Goal: Task Accomplishment & Management: Use online tool/utility

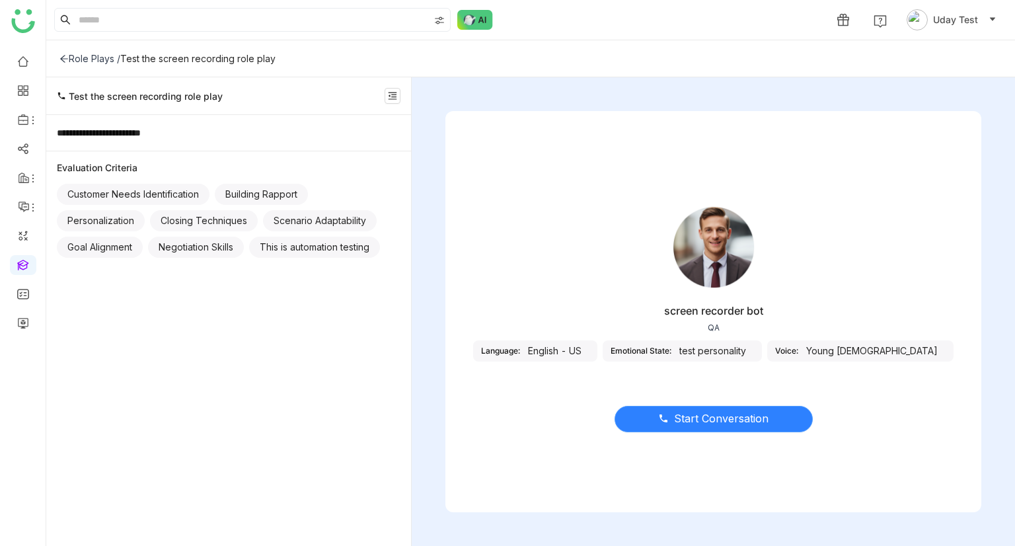
drag, startPoint x: 728, startPoint y: 416, endPoint x: 717, endPoint y: 416, distance: 10.6
click at [727, 416] on span "Start Conversation" at bounding box center [721, 418] width 94 height 17
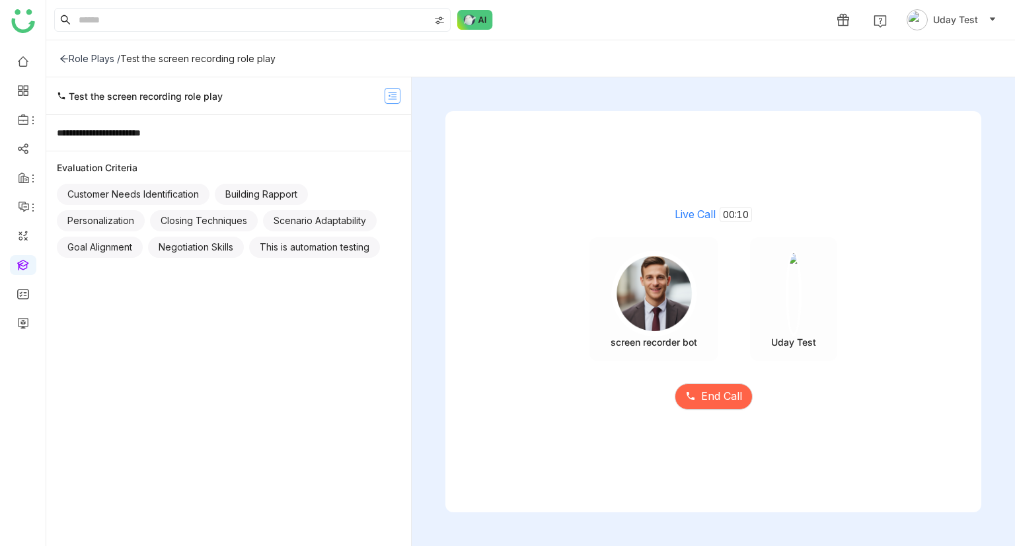
click at [385, 96] on nz-icon at bounding box center [392, 95] width 15 height 9
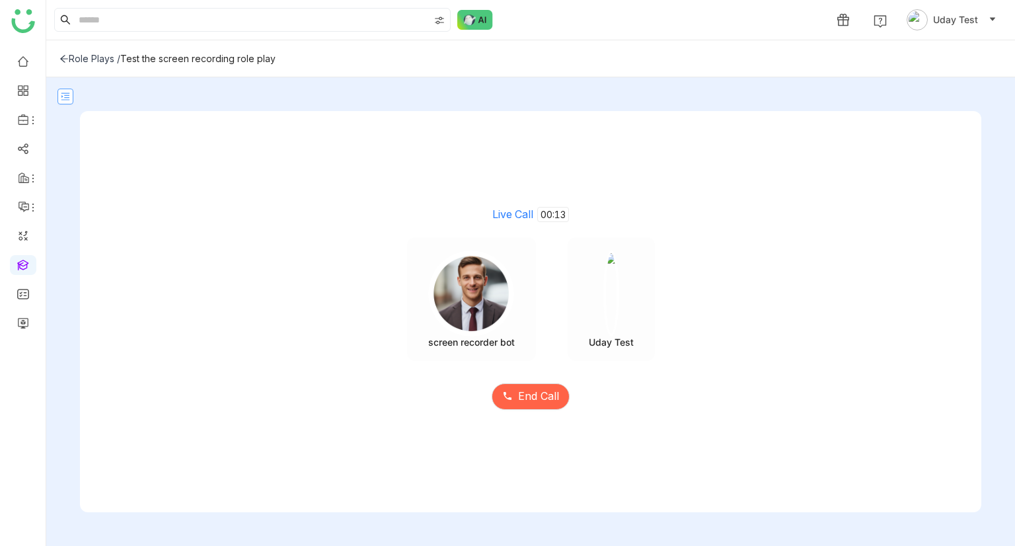
click at [63, 94] on icon at bounding box center [65, 96] width 9 height 9
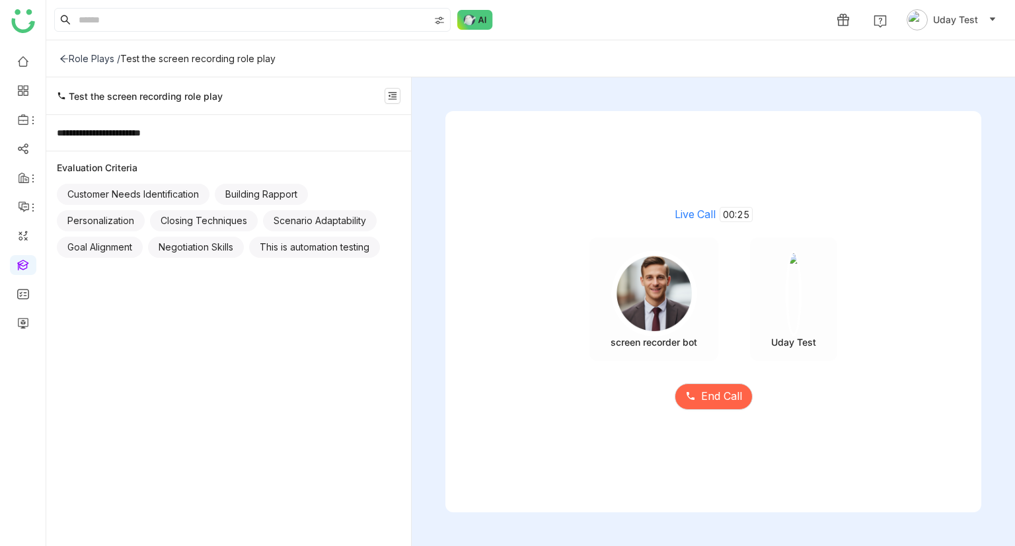
click at [79, 98] on span "Test the screen recording role play" at bounding box center [146, 96] width 154 height 11
click at [61, 96] on icon at bounding box center [61, 95] width 9 height 9
click at [386, 94] on nz-icon at bounding box center [392, 95] width 15 height 9
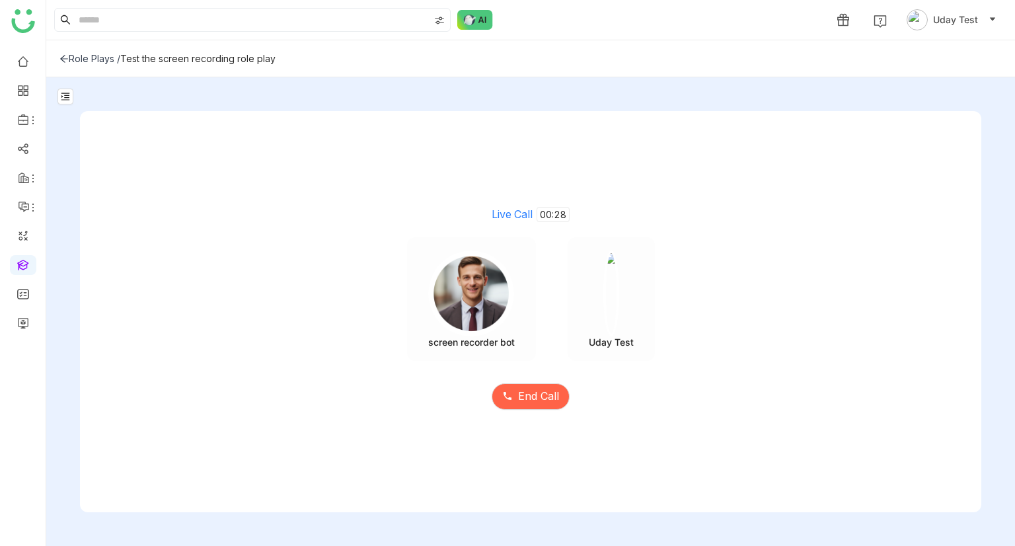
click at [386, 94] on div "Live Call 00:28 screen recorder bot Uday Test End Call" at bounding box center [530, 311] width 968 height 468
click at [25, 204] on icon at bounding box center [24, 207] width 12 height 12
click at [65, 233] on link "Announcements" at bounding box center [93, 237] width 89 height 9
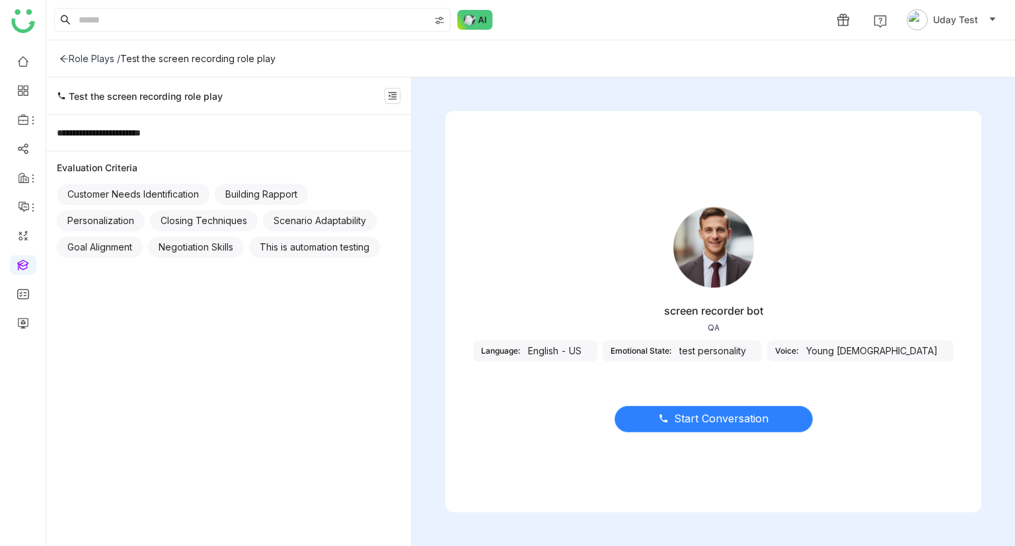
click at [690, 413] on span "Start Conversation" at bounding box center [721, 418] width 94 height 17
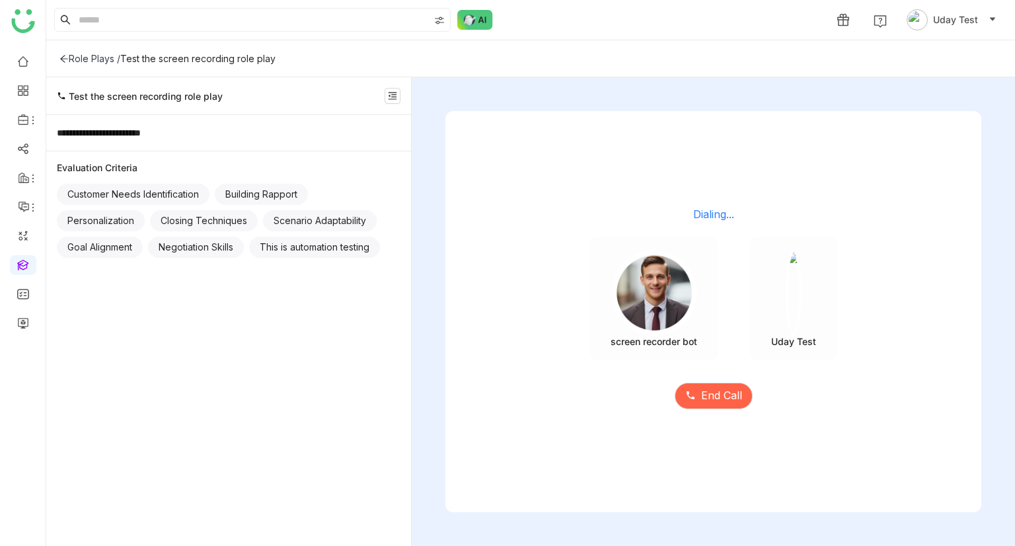
click at [184, 211] on div "Closing Techniques" at bounding box center [204, 220] width 108 height 21
click at [92, 194] on div "Customer Needs Identification" at bounding box center [133, 194] width 153 height 21
click at [163, 10] on input at bounding box center [252, 20] width 353 height 22
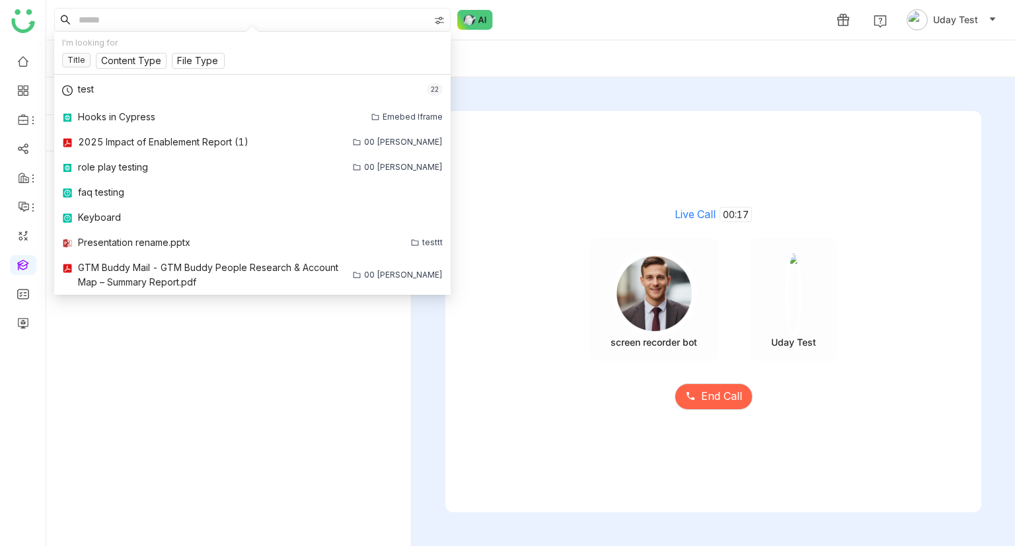
click at [535, 43] on div "Role Plays / Test the screen recording role play" at bounding box center [530, 58] width 968 height 37
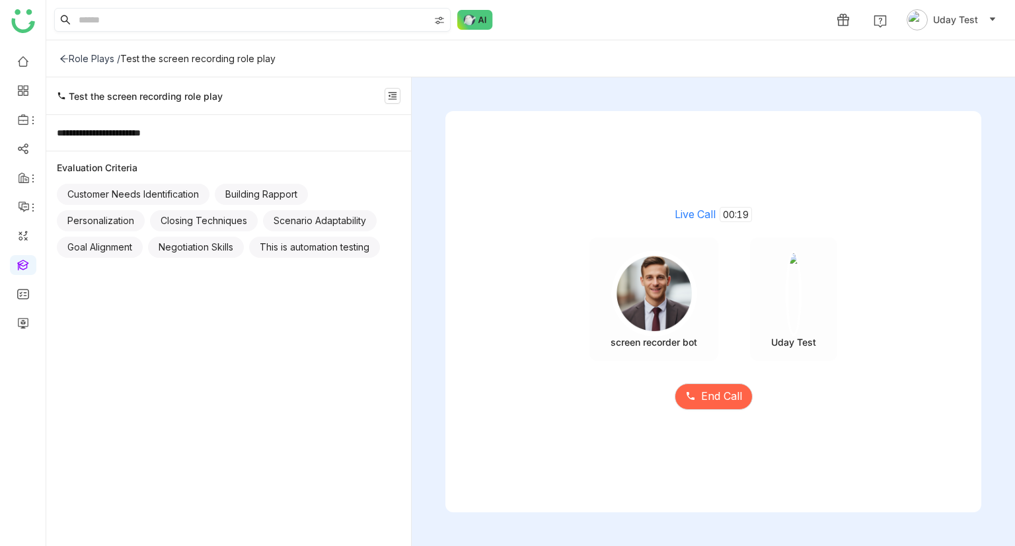
click at [102, 27] on input at bounding box center [252, 20] width 353 height 22
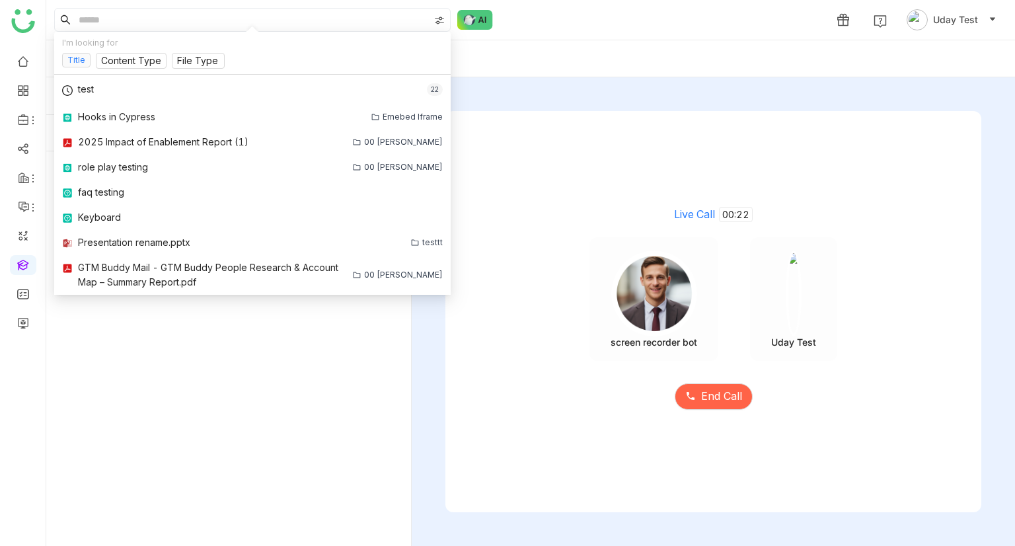
click at [77, 57] on nz-tag "Title" at bounding box center [76, 60] width 28 height 15
click at [85, 61] on nz-tag "Title" at bounding box center [76, 60] width 28 height 15
click at [114, 63] on input at bounding box center [131, 61] width 60 height 15
click at [137, 61] on input at bounding box center [131, 61] width 60 height 15
click at [79, 57] on nz-tag "Title" at bounding box center [76, 60] width 28 height 15
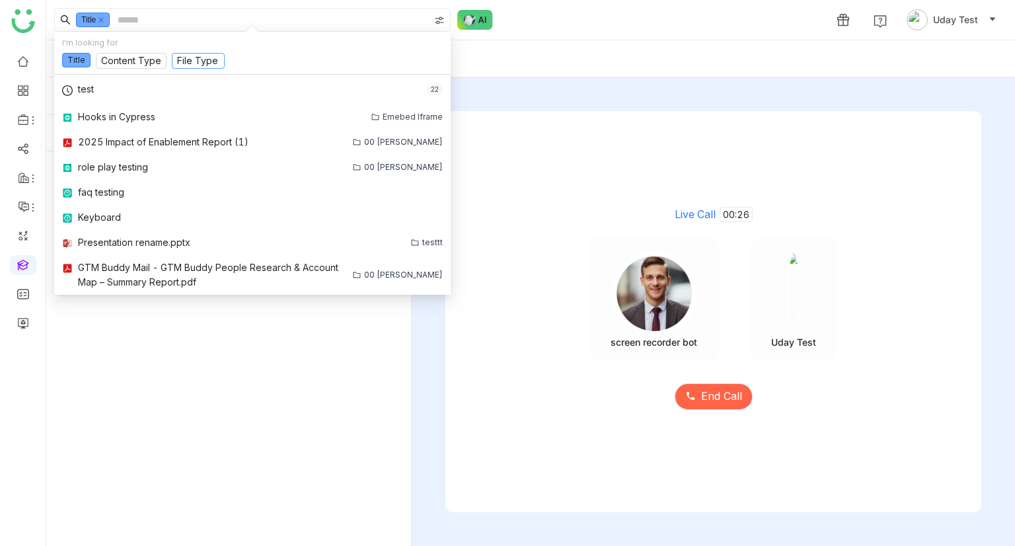
click at [188, 59] on input at bounding box center [198, 61] width 42 height 15
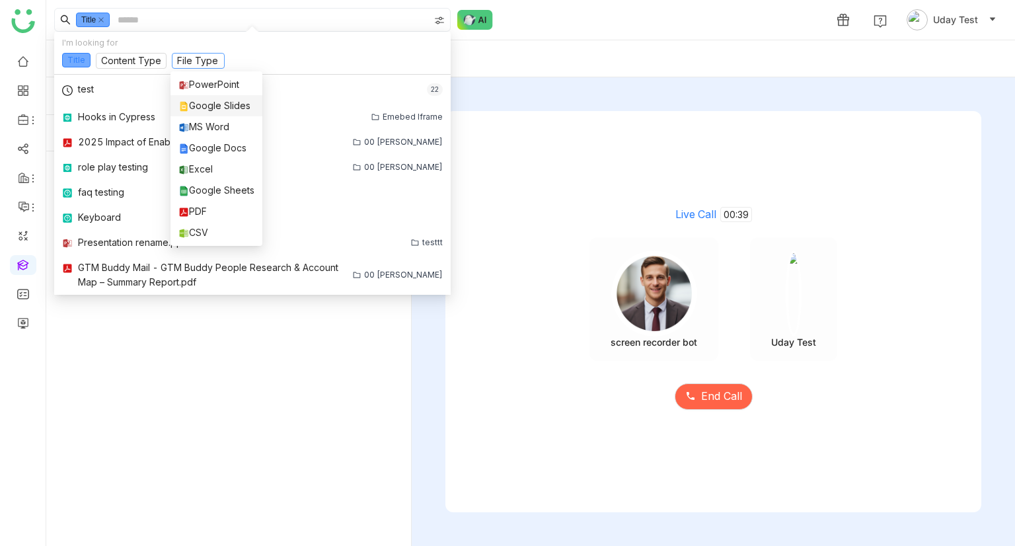
click at [75, 59] on nz-tag "Title" at bounding box center [76, 60] width 28 height 15
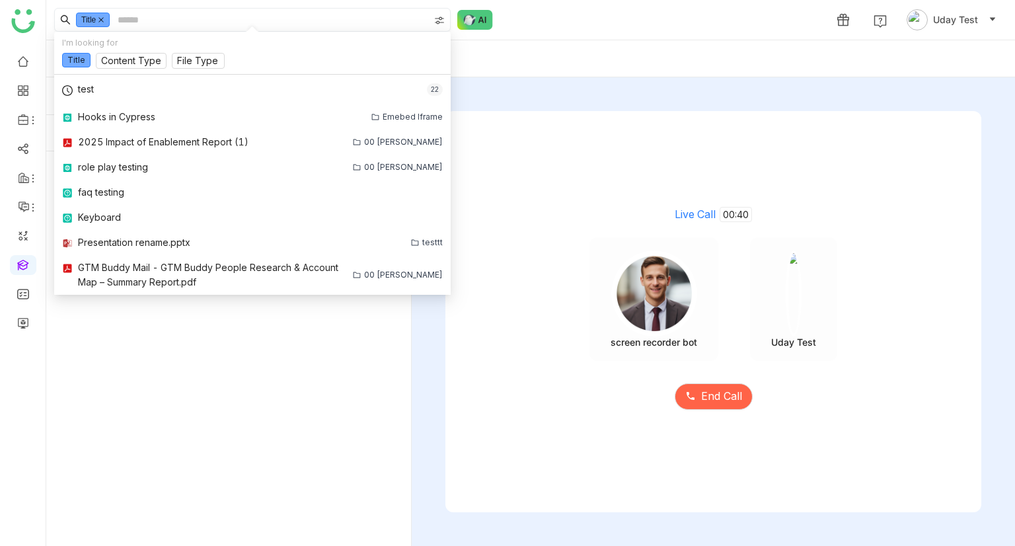
click at [99, 19] on icon at bounding box center [101, 20] width 7 height 7
click at [211, 61] on input at bounding box center [198, 61] width 42 height 15
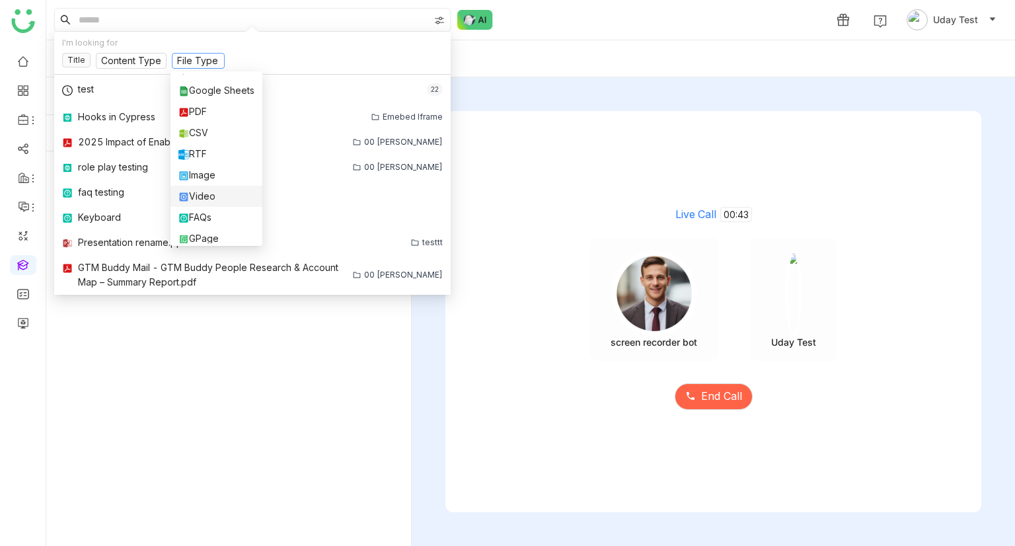
scroll to position [127, 0]
drag, startPoint x: 172, startPoint y: 173, endPoint x: 170, endPoint y: 149, distance: 23.9
click at [546, 44] on div "Role Plays / Test the screen recording role play" at bounding box center [530, 58] width 968 height 37
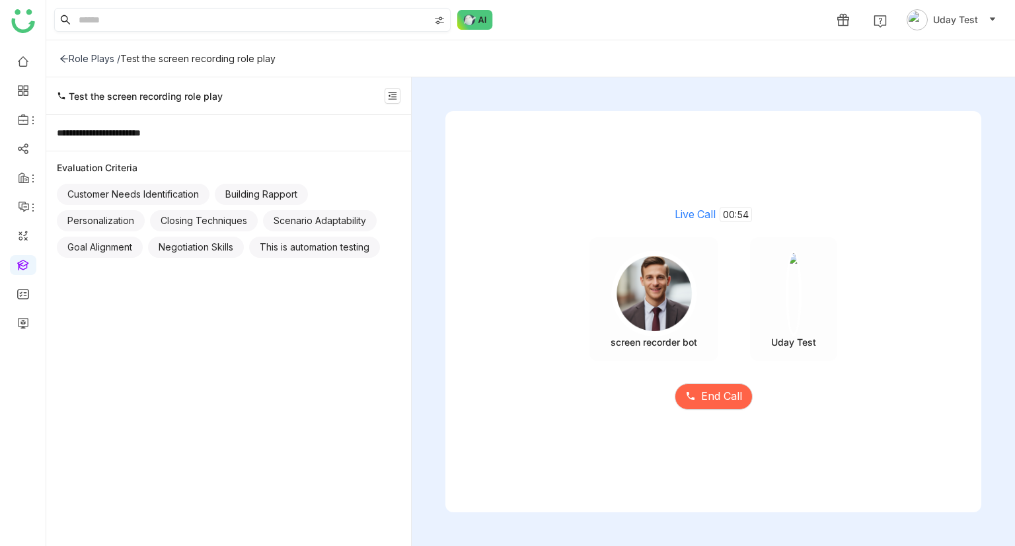
click at [103, 138] on div "**********" at bounding box center [229, 133] width 344 height 15
click at [721, 397] on span "End Call" at bounding box center [721, 396] width 41 height 17
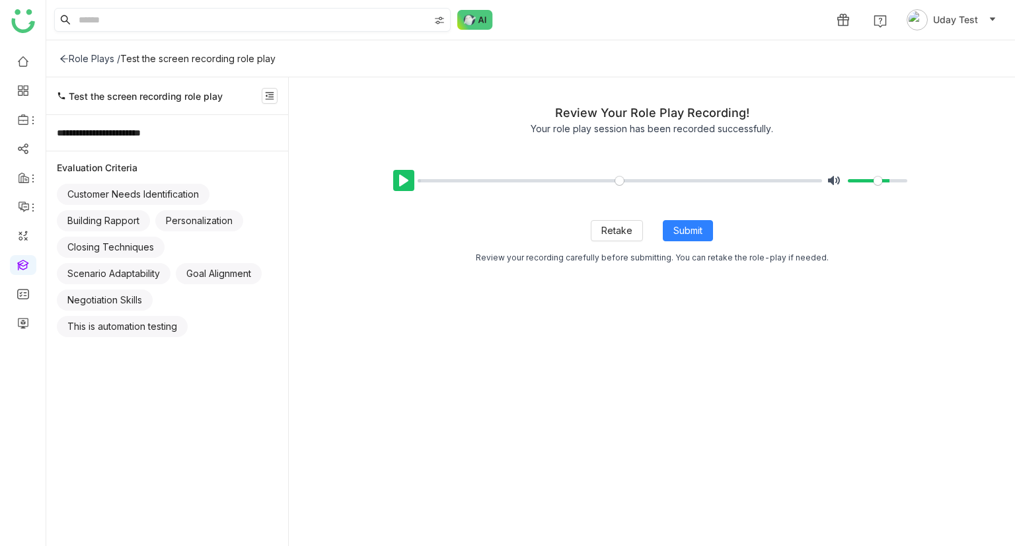
click at [404, 172] on button "Pause Play" at bounding box center [403, 180] width 21 height 21
click at [694, 223] on span "Submit" at bounding box center [687, 230] width 29 height 15
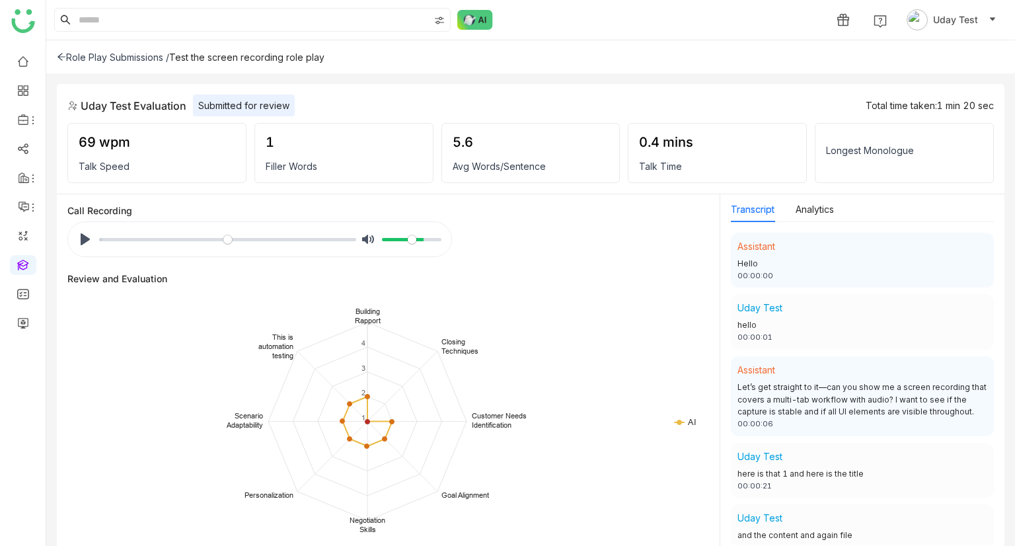
click at [71, 238] on div "Pause Play % buffered 00:00 Unmute Mute" at bounding box center [259, 239] width 383 height 34
click at [79, 244] on button "Pause Play" at bounding box center [85, 239] width 21 height 21
